Goal: Complete application form: Complete application form

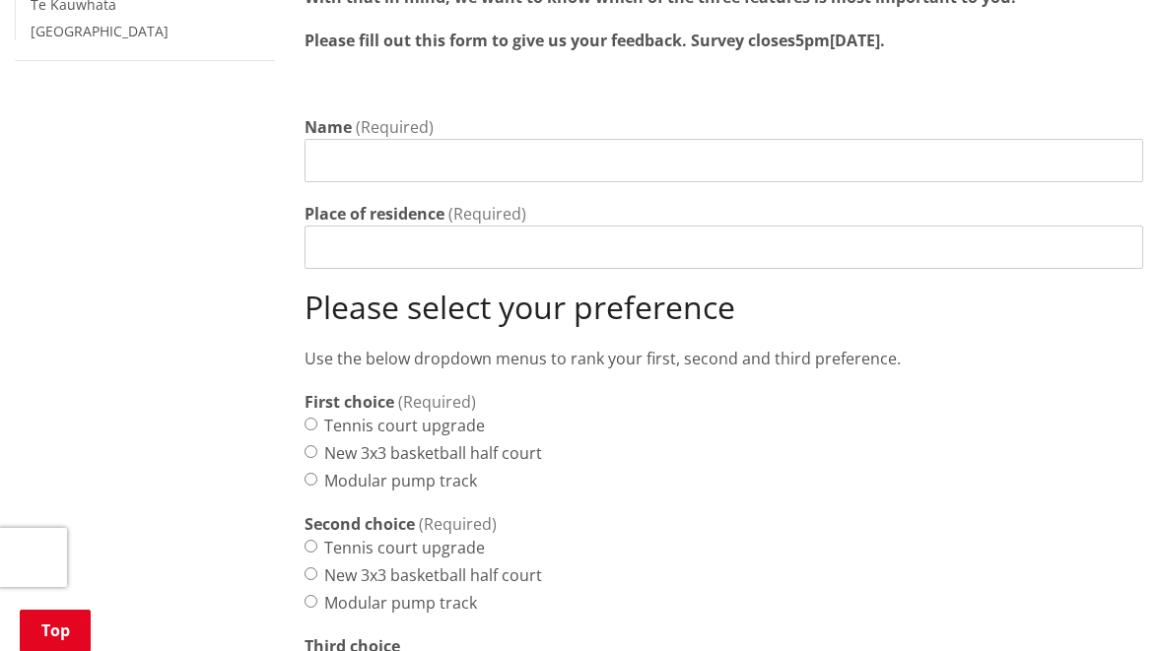
scroll to position [839, 0]
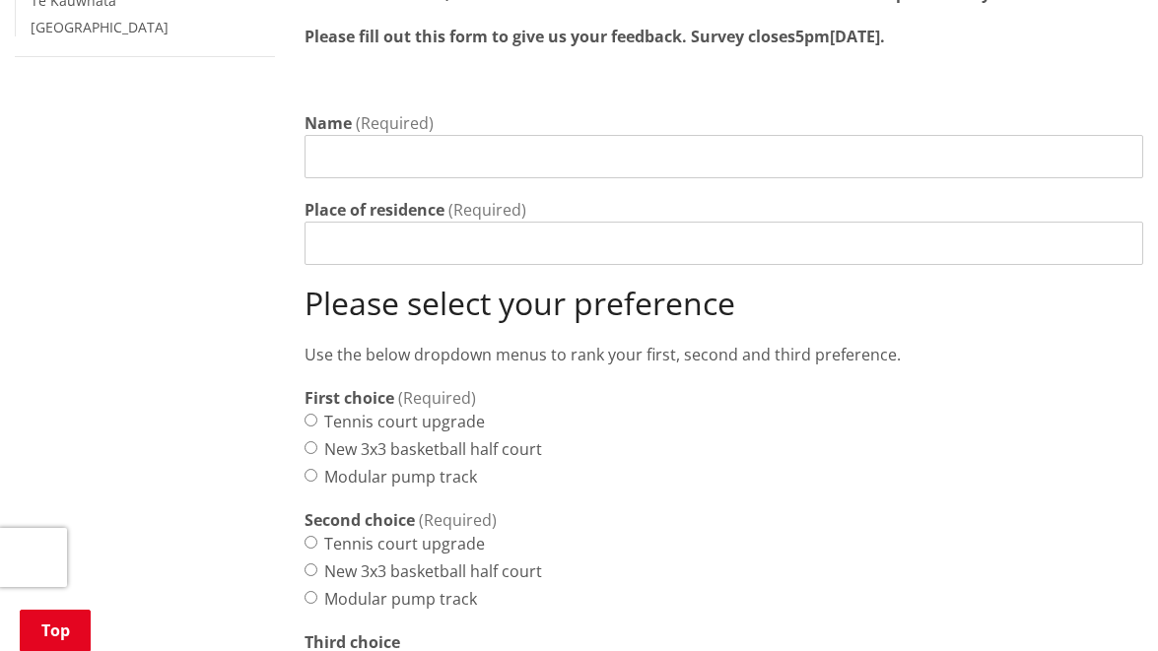
click at [359, 136] on input "Name" at bounding box center [723, 156] width 838 height 43
type input "[PERSON_NAME]"
click at [329, 222] on input "Place of residence" at bounding box center [723, 243] width 838 height 43
type input "[GEOGRAPHIC_DATA]"
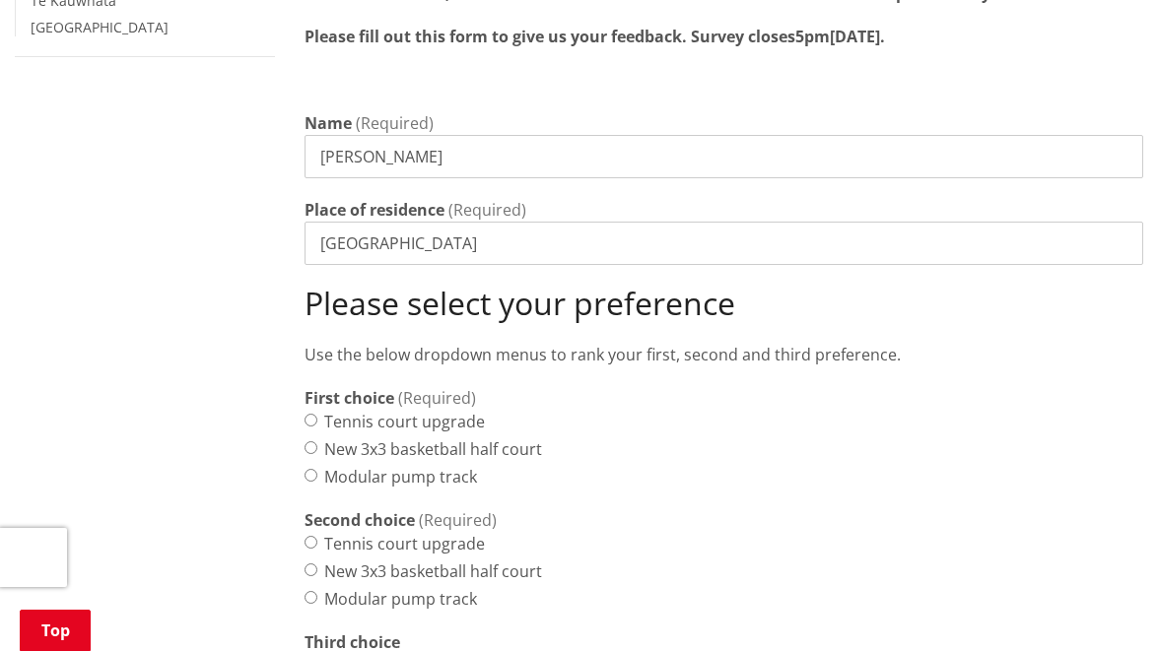
click at [309, 441] on input "New 3x3 basketball half court" at bounding box center [310, 447] width 13 height 13
radio input "true"
click at [309, 591] on input "Modular pump track" at bounding box center [310, 597] width 13 height 13
radio input "true"
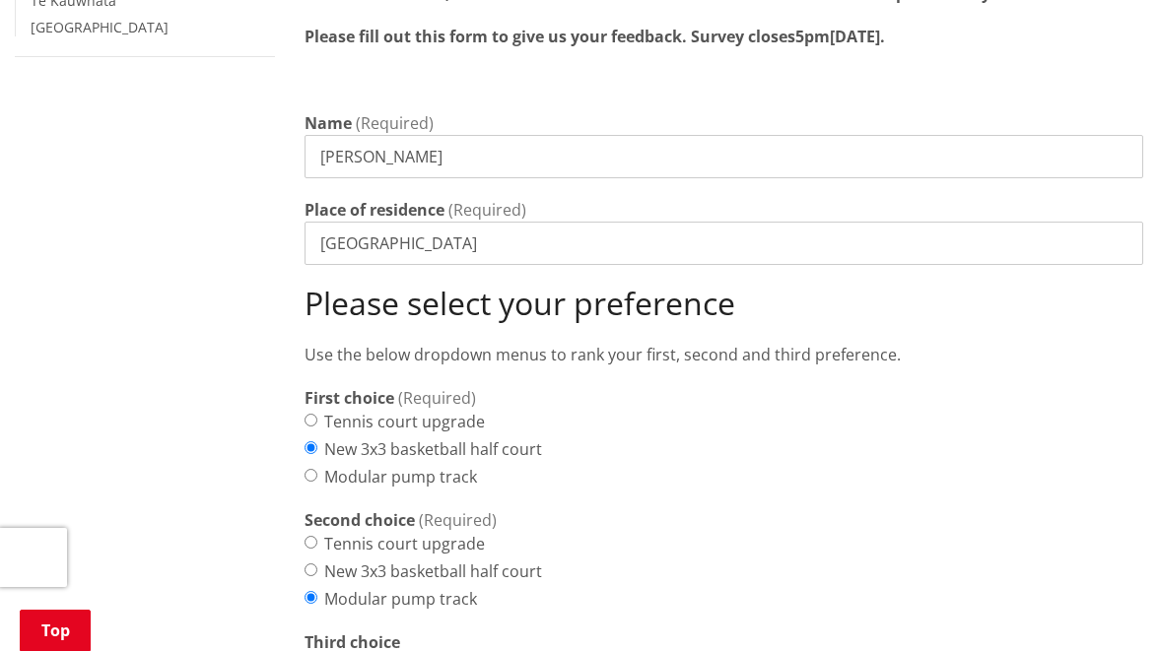
radio input "true"
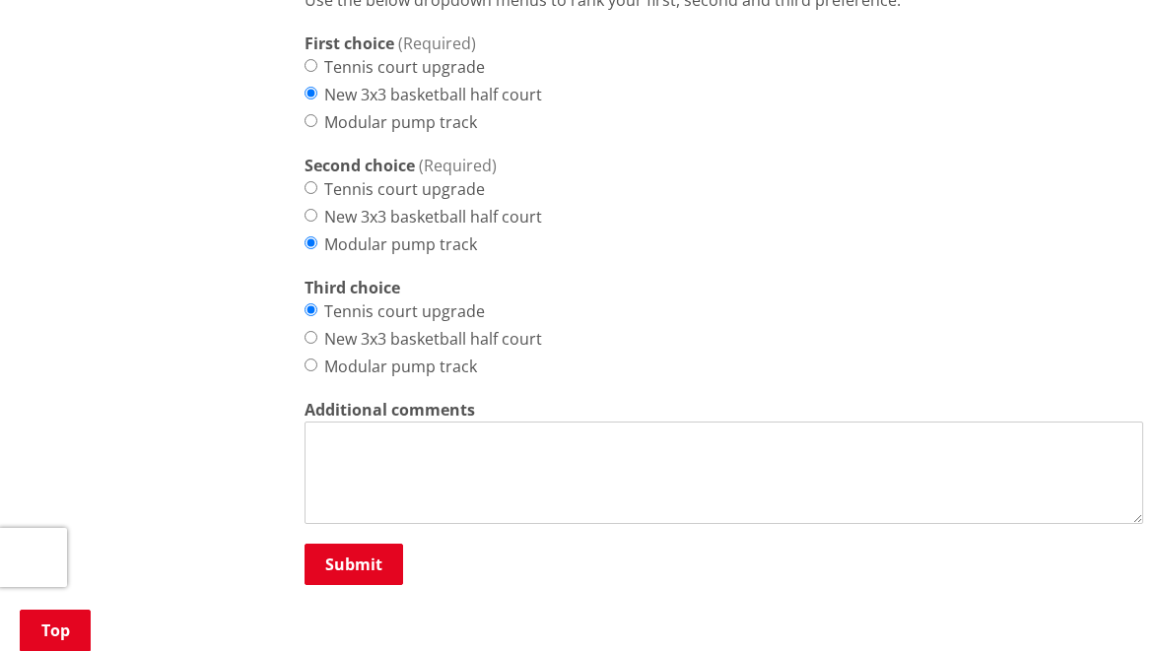
scroll to position [1194, 0]
click at [359, 444] on textarea "Additional comments" at bounding box center [723, 473] width 838 height 102
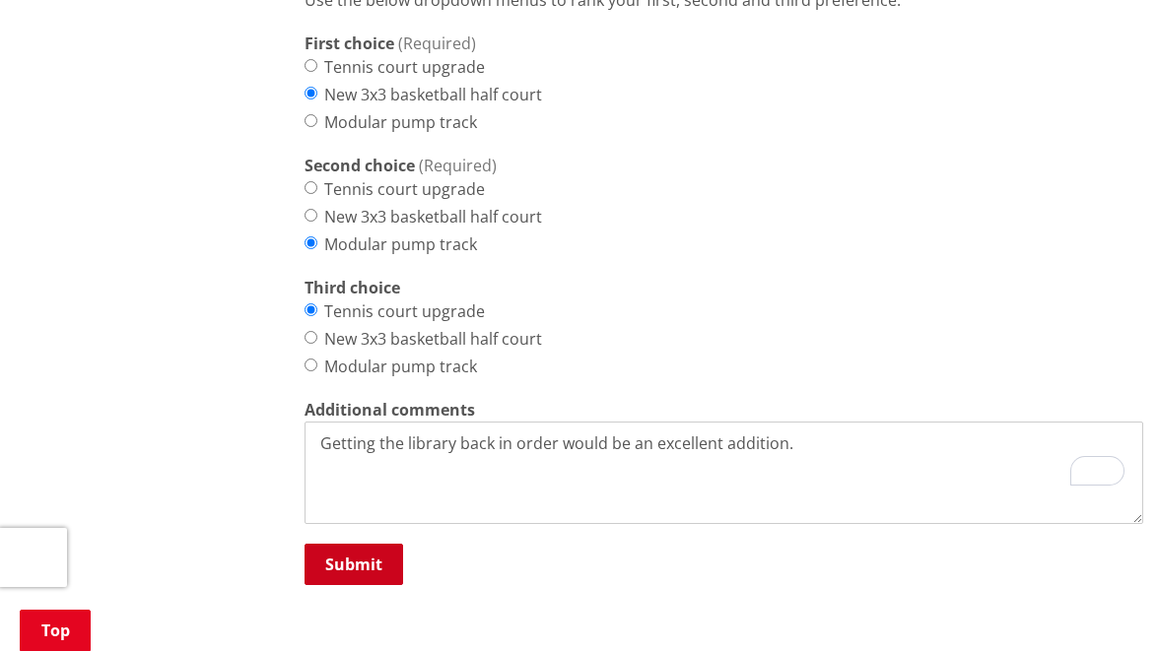
type textarea "Getting the library back in order would be an excellent addition."
click at [367, 544] on button "Submit" at bounding box center [353, 564] width 99 height 41
